Goal: Register for event/course

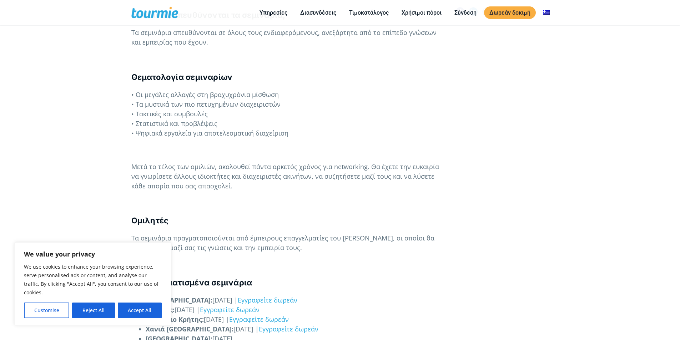
scroll to position [571, 0]
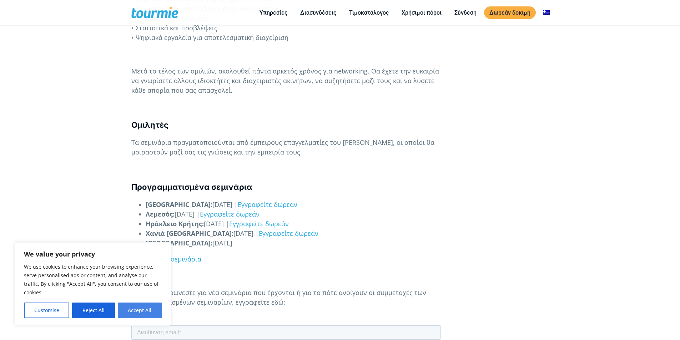
click at [142, 310] on button "Accept All" at bounding box center [140, 311] width 44 height 16
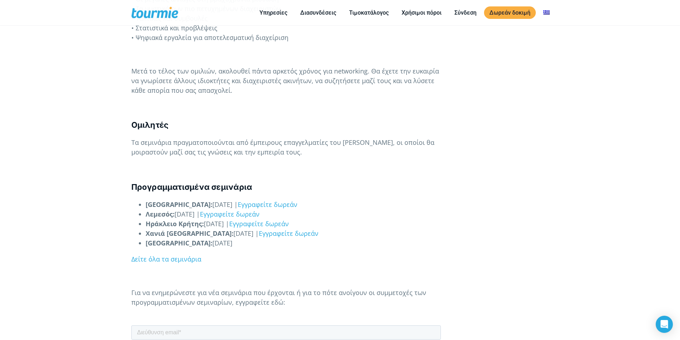
checkbox input "true"
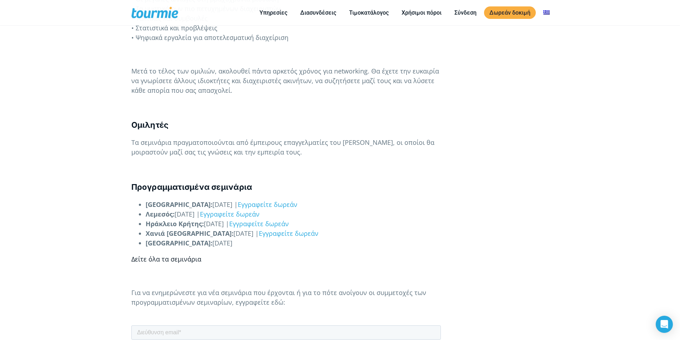
click at [189, 261] on link "Δείτε όλα τα σεμινάρια" at bounding box center [166, 259] width 70 height 9
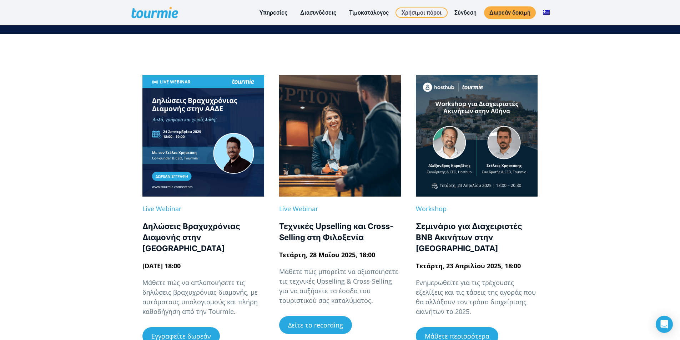
scroll to position [106, 0]
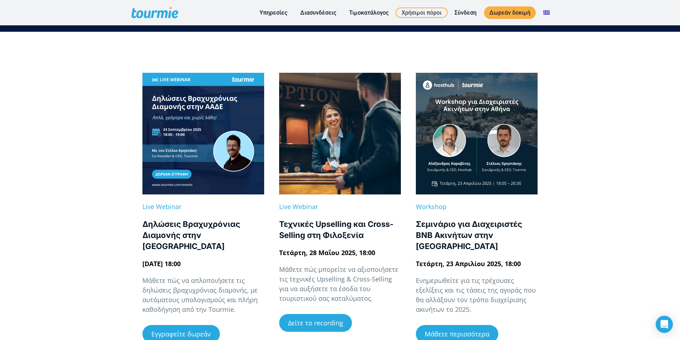
click at [186, 136] on link at bounding box center [203, 134] width 122 height 122
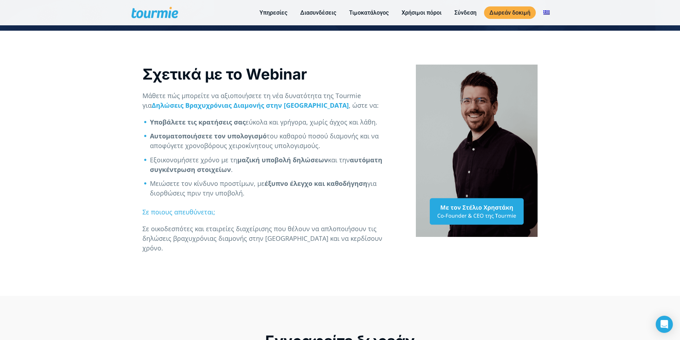
scroll to position [311, 0]
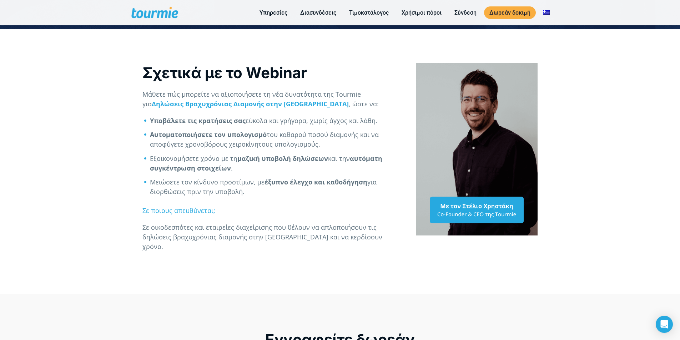
click at [302, 191] on li "Μειώσετε τον κίνδυνο προστίμων, με έξυπνο έλεγχο και καθοδήγηση για διορθώσεις …" at bounding box center [275, 186] width 251 height 19
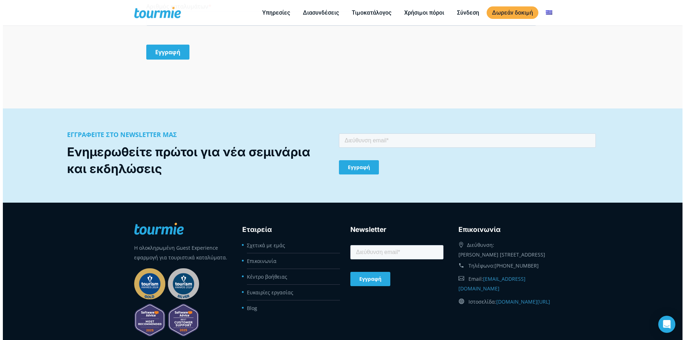
scroll to position [813, 0]
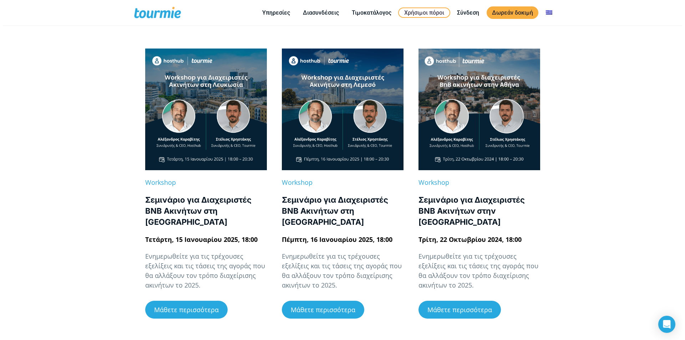
scroll to position [502, 0]
